Goal: Information Seeking & Learning: Learn about a topic

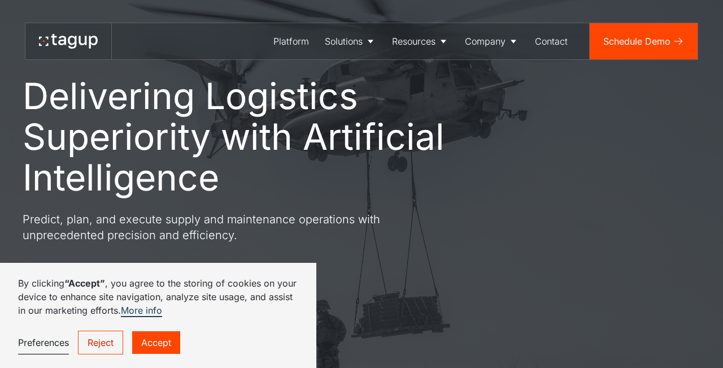
click at [166, 344] on link "Accept" at bounding box center [156, 342] width 48 height 23
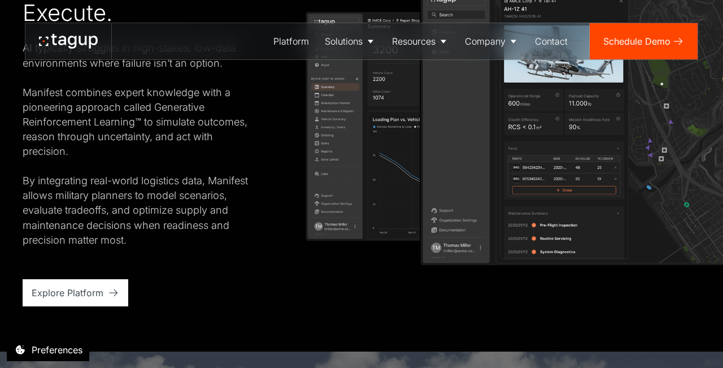
scroll to position [1884, 0]
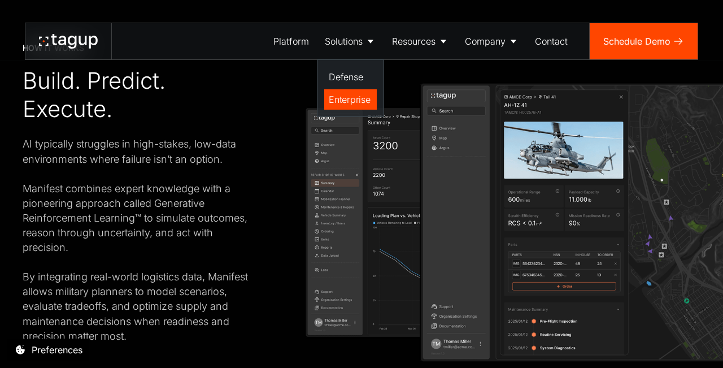
click at [354, 96] on div "Enterprise" at bounding box center [350, 100] width 43 height 14
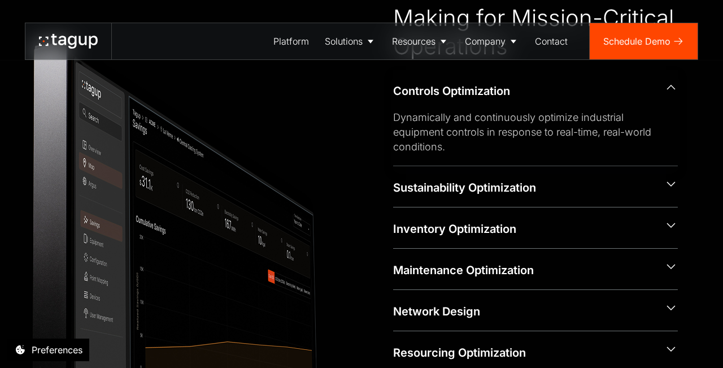
scroll to position [464, 0]
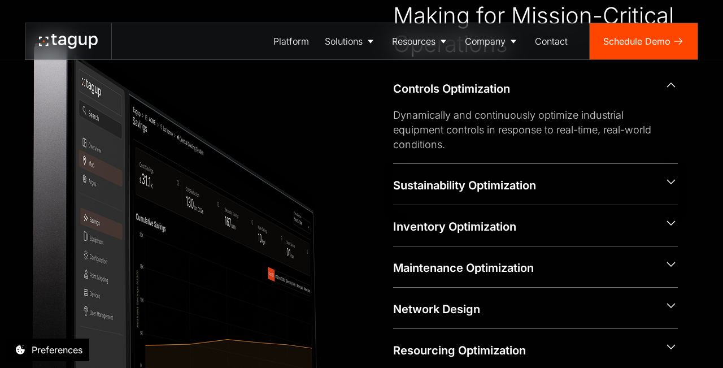
click at [636, 186] on div "Sustainability Optimization" at bounding box center [524, 185] width 262 height 16
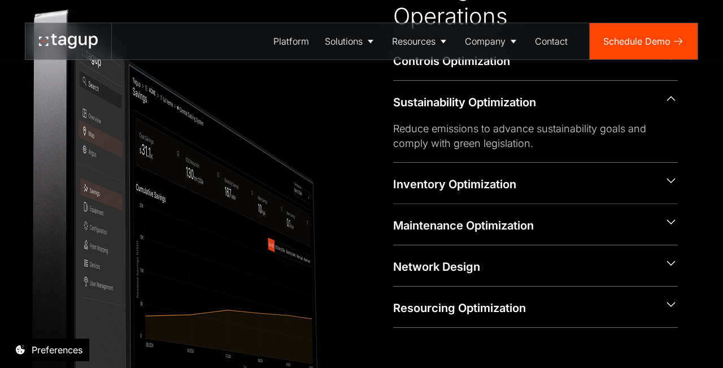
click at [604, 191] on div "Inventory Optimization" at bounding box center [524, 184] width 262 height 16
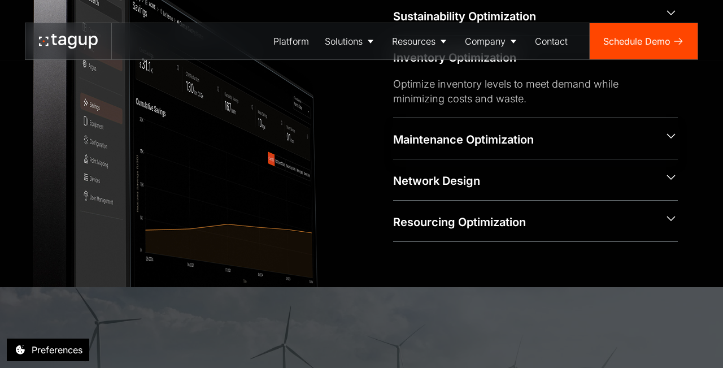
click at [592, 152] on div "Maintenance Optimization" at bounding box center [535, 138] width 285 height 41
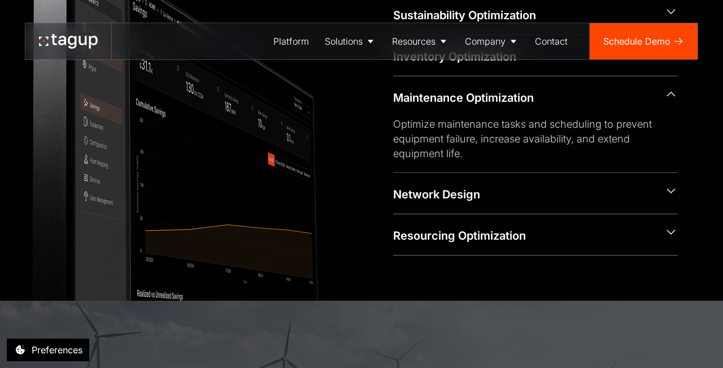
scroll to position [580, 0]
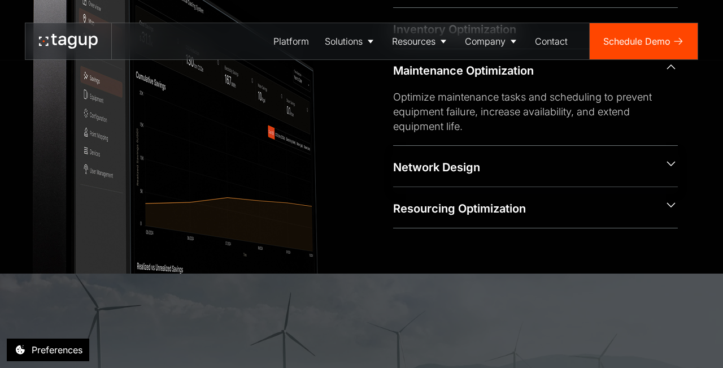
click at [529, 172] on div "Network Design" at bounding box center [524, 167] width 262 height 16
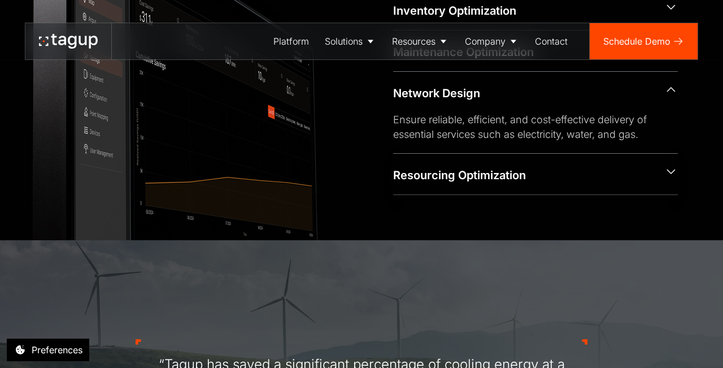
click at [530, 177] on div "Resourcing Optimization" at bounding box center [524, 175] width 262 height 16
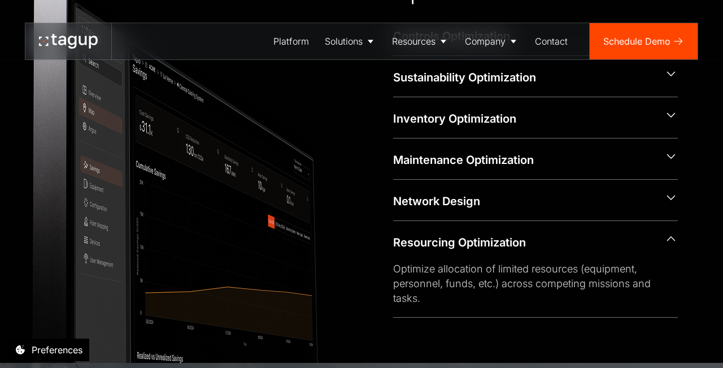
scroll to position [480, 0]
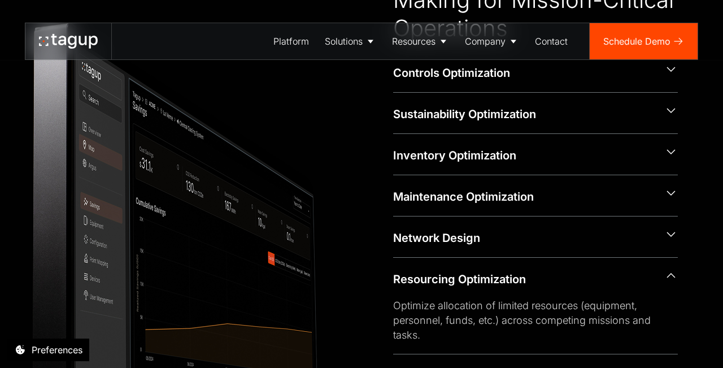
click at [113, 229] on img at bounding box center [207, 209] width 348 height 435
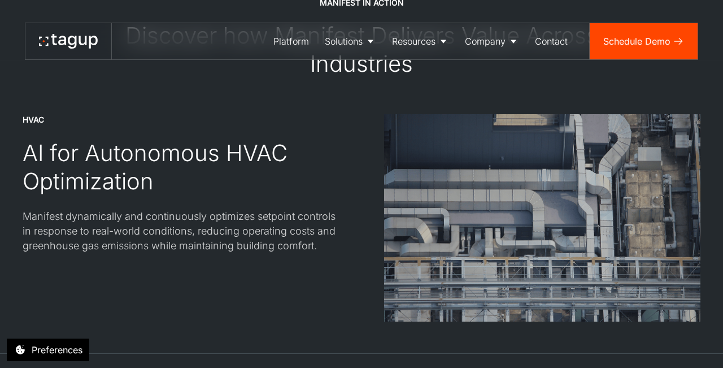
scroll to position [1272, 0]
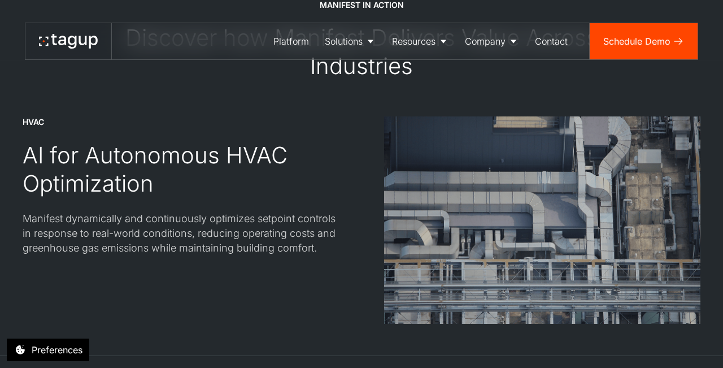
click at [103, 222] on div "Manifest dynamically and continuously optimizes setpoint controls in response t…" at bounding box center [181, 233] width 316 height 44
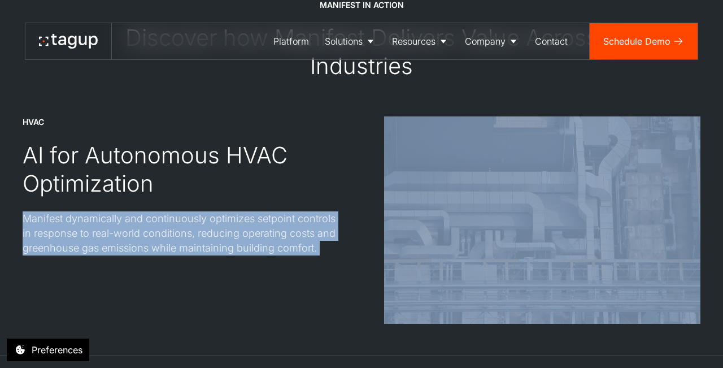
click at [103, 222] on div "Manifest dynamically and continuously optimizes setpoint controls in response t…" at bounding box center [181, 233] width 316 height 44
click at [223, 228] on div "Manifest dynamically and continuously optimizes setpoint controls in response t…" at bounding box center [181, 233] width 316 height 44
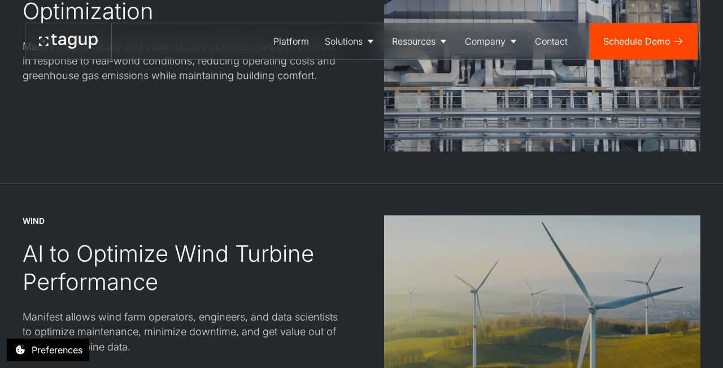
scroll to position [1466, 0]
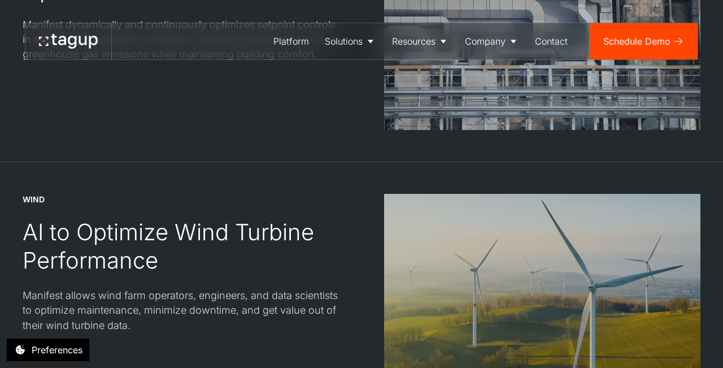
click at [155, 237] on div "AI to Optimize Wind Turbine Performance" at bounding box center [181, 246] width 316 height 56
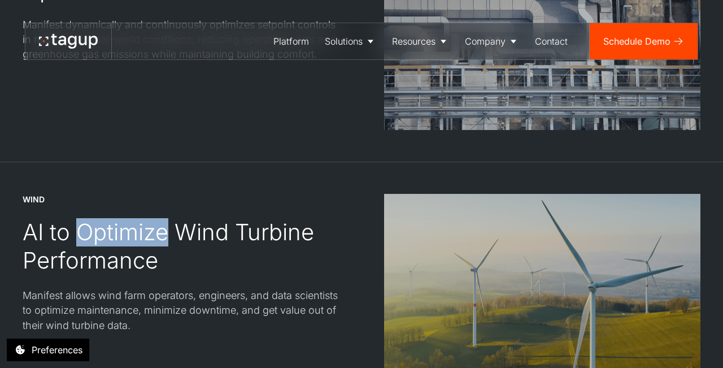
click at [155, 237] on div "AI to Optimize Wind Turbine Performance" at bounding box center [181, 246] width 316 height 56
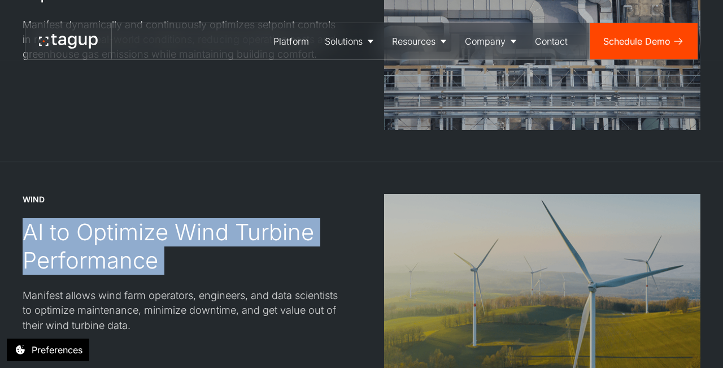
click at [237, 268] on div "AI to Optimize Wind Turbine Performance" at bounding box center [181, 246] width 316 height 56
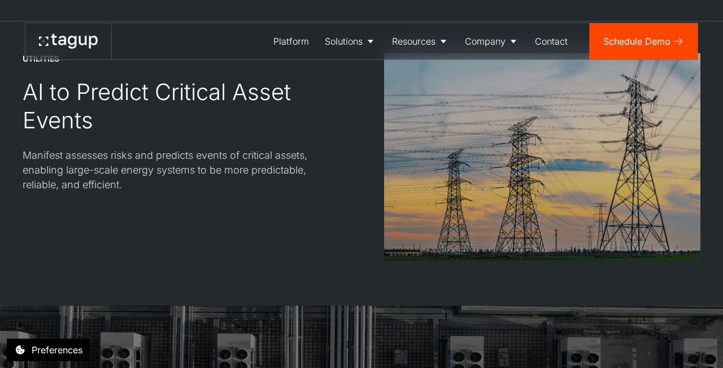
scroll to position [1880, 0]
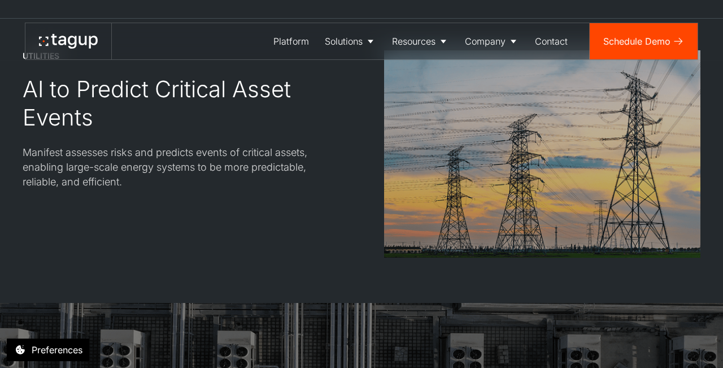
click at [134, 164] on div "Manifest assesses risks and predicts events of critical assets, enabling large-…" at bounding box center [181, 167] width 316 height 44
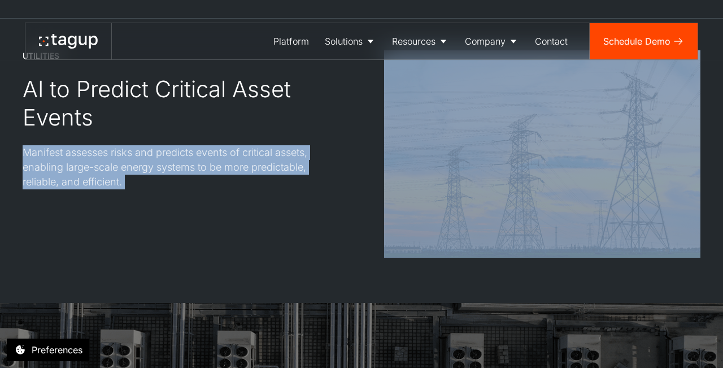
click at [211, 164] on div "Manifest assesses risks and predicts events of critical assets, enabling large-…" at bounding box center [181, 167] width 316 height 44
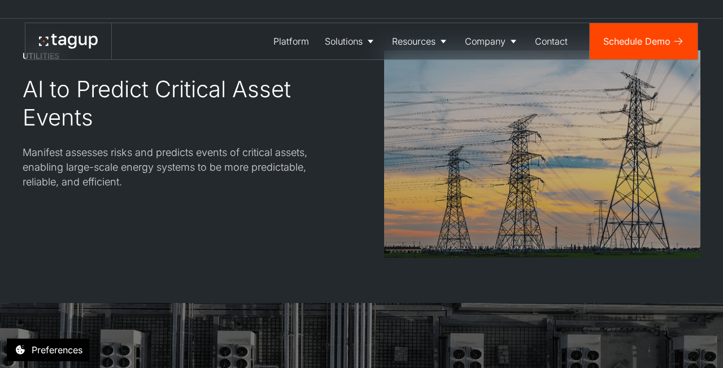
click at [211, 164] on div "Manifest assesses risks and predicts events of critical assets, enabling large-…" at bounding box center [181, 167] width 316 height 44
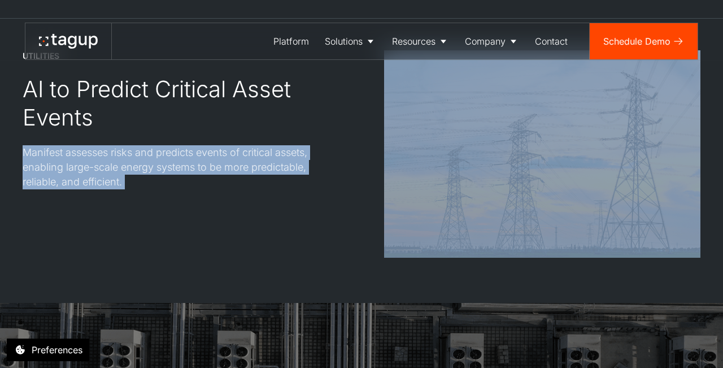
click at [346, 191] on div "UTILITIES AI to Predict Critical Asset Events Manifest assesses risks and predi…" at bounding box center [361, 153] width 677 height 207
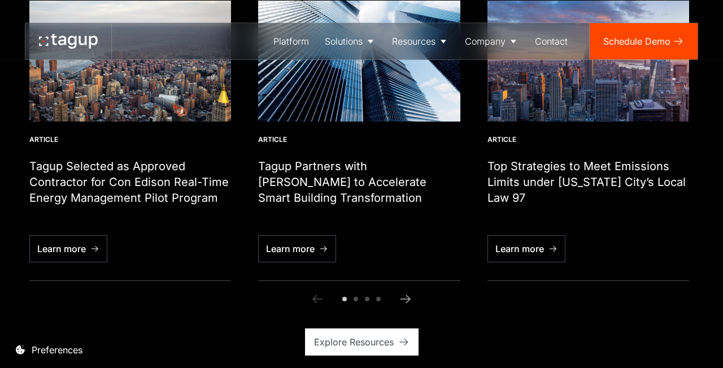
scroll to position [2738, 0]
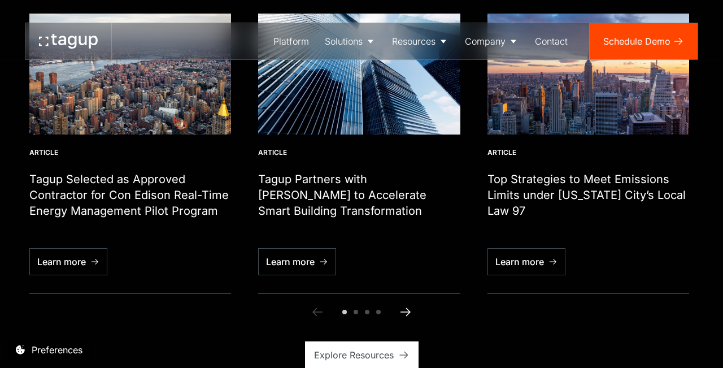
click at [408, 305] on icon "Next slide" at bounding box center [406, 312] width 14 height 14
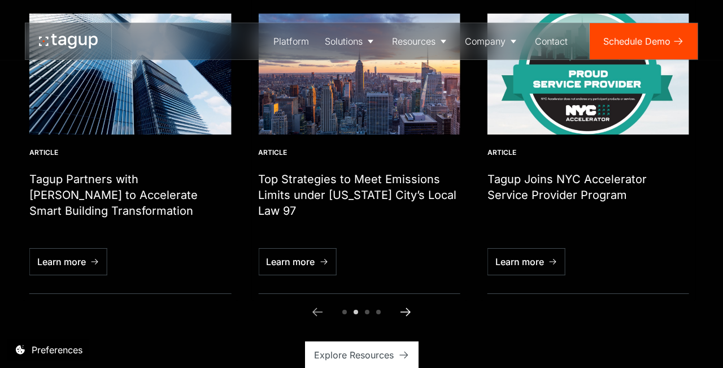
click at [408, 305] on icon "Next slide" at bounding box center [406, 312] width 14 height 14
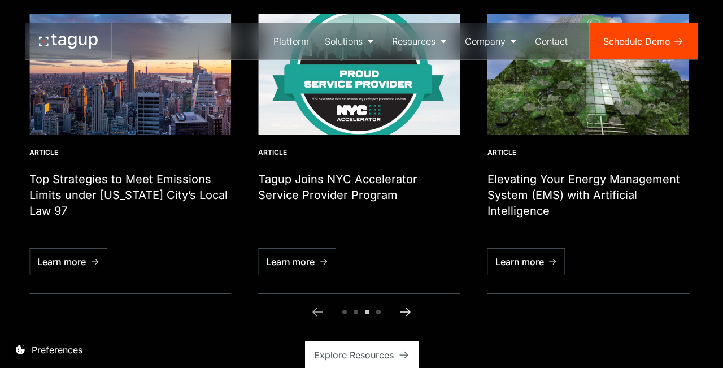
click at [406, 305] on icon "Next slide" at bounding box center [406, 312] width 14 height 14
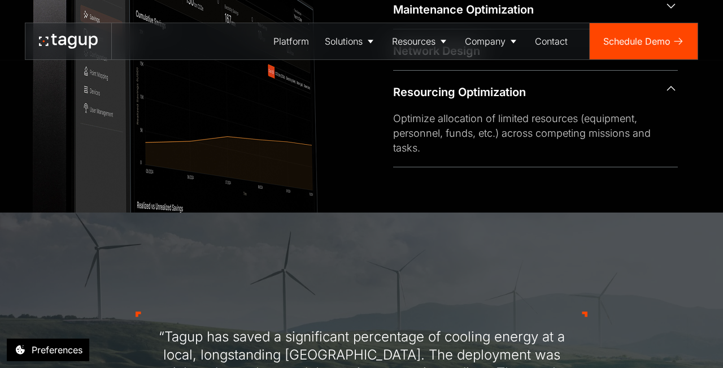
scroll to position [0, 0]
